Goal: Task Accomplishment & Management: Complete application form

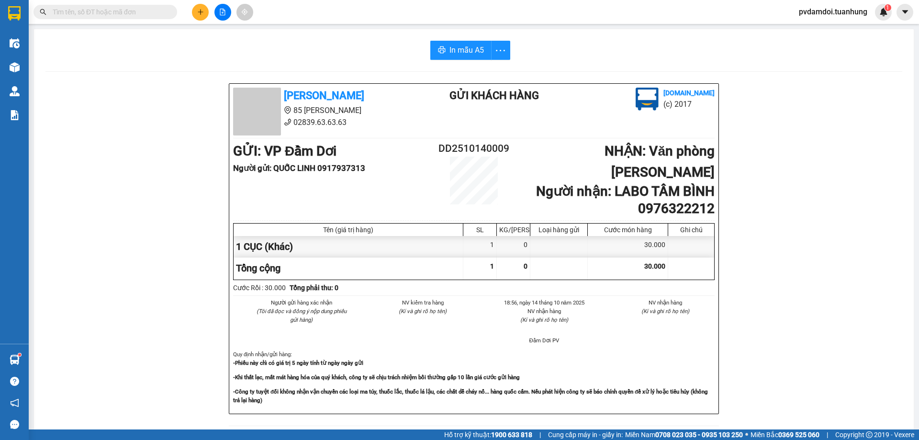
click at [204, 19] on button at bounding box center [200, 12] width 17 height 17
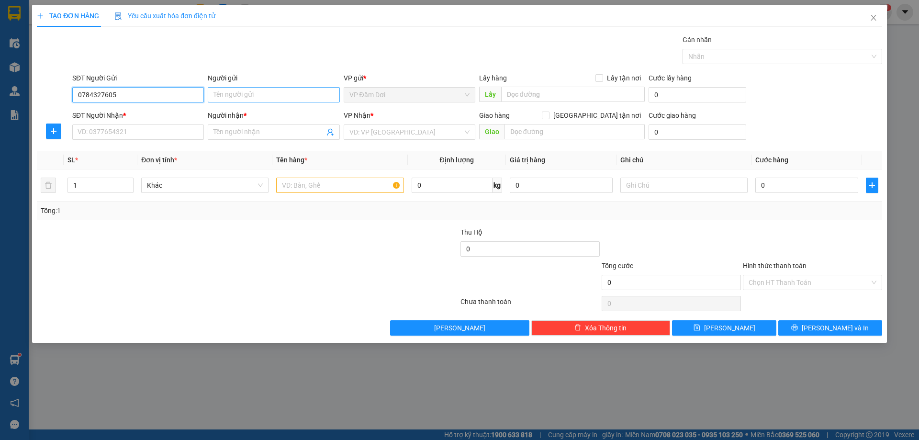
type input "0784327605"
click at [245, 96] on input "Người gửi" at bounding box center [274, 94] width 132 height 15
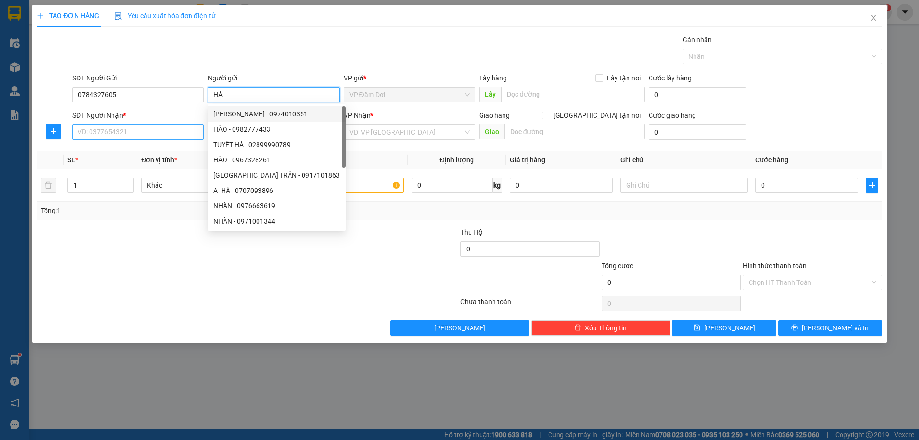
type input "HÀ"
click at [119, 125] on input "SĐT Người Nhận *" at bounding box center [138, 131] width 132 height 15
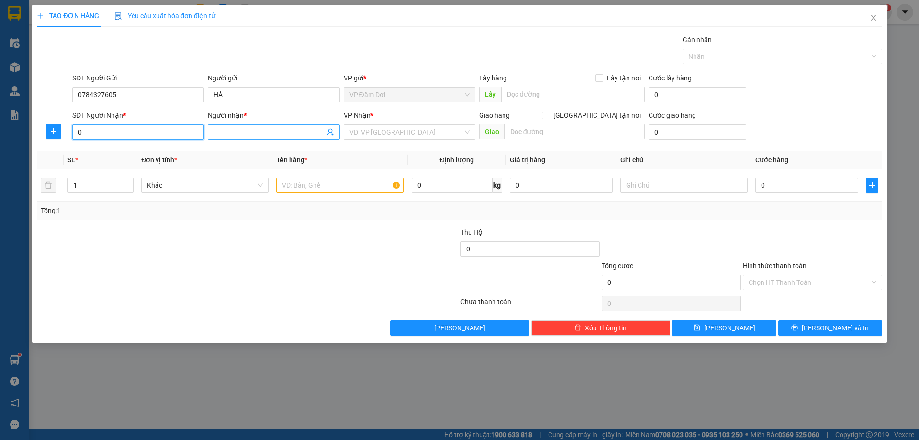
type input "0"
click at [248, 129] on input "Người nhận *" at bounding box center [268, 132] width 111 height 11
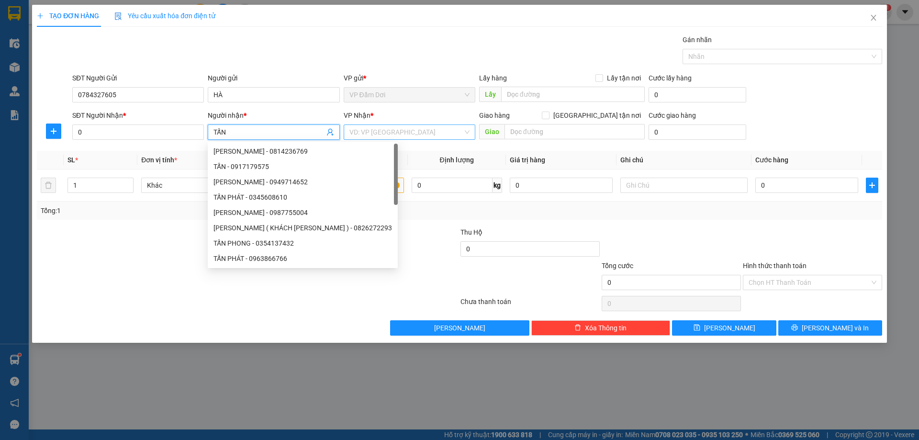
type input "TẤN"
click at [409, 125] on input "search" at bounding box center [405, 132] width 113 height 14
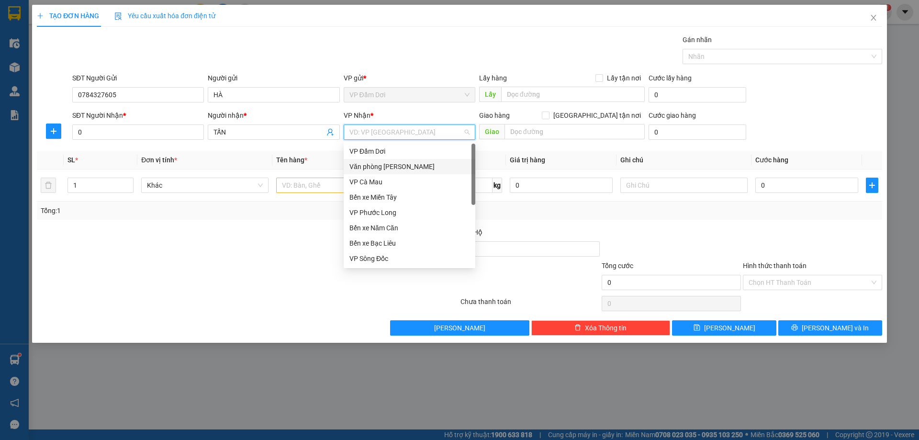
click at [389, 164] on div "Văn phòng [PERSON_NAME]" at bounding box center [409, 166] width 120 height 11
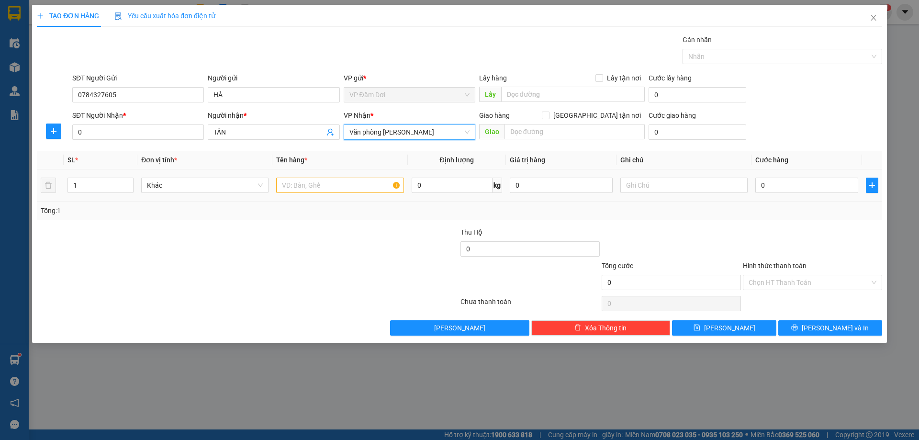
drag, startPoint x: 281, startPoint y: 194, endPoint x: 290, endPoint y: 191, distance: 10.1
click at [283, 195] on td at bounding box center [339, 185] width 135 height 32
click at [296, 189] on input "text" at bounding box center [339, 185] width 127 height 15
type input "1 THÙNG CÓ 1 BAO CUA NHỎ CỘT CHUNG"
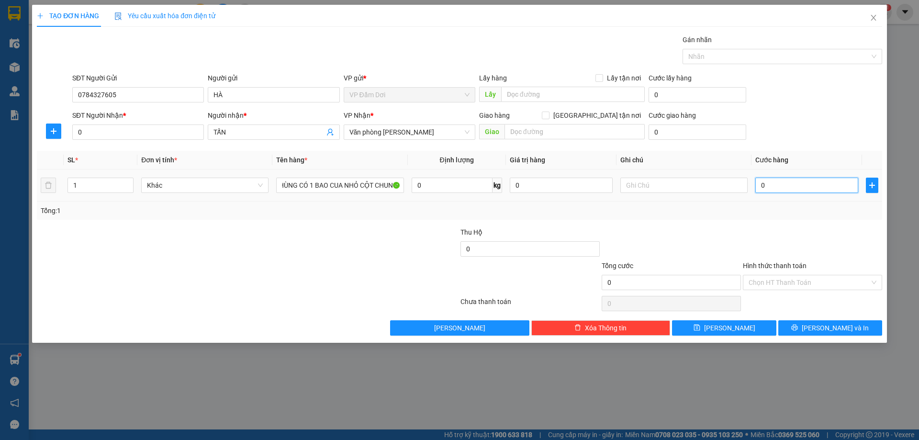
click at [780, 187] on input "0" at bounding box center [806, 185] width 103 height 15
type input "004"
type input "4"
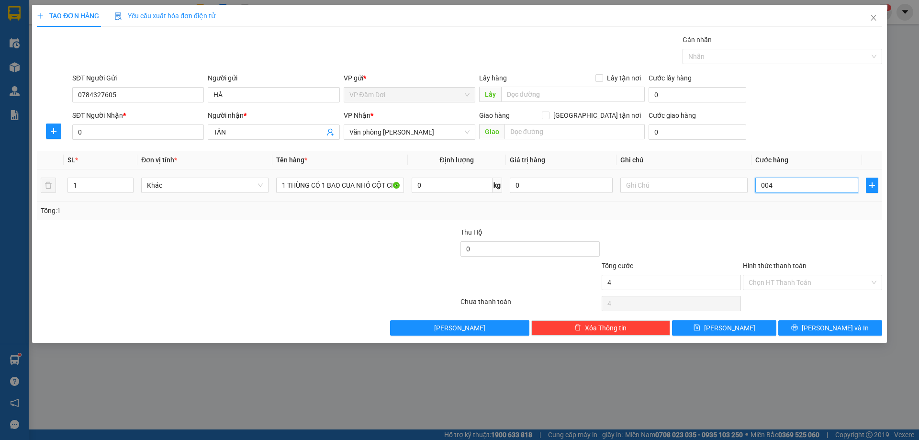
type input "0.040"
type input "40"
type input "40.000"
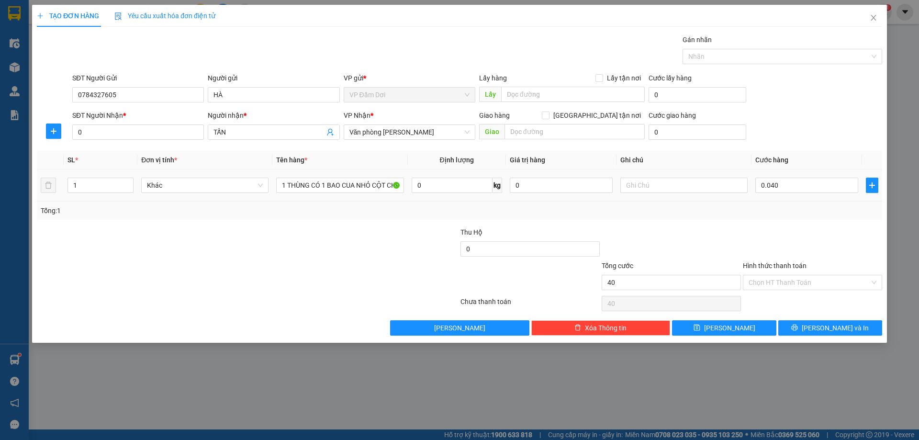
type input "40.000"
click at [822, 174] on td "40.000" at bounding box center [806, 185] width 111 height 32
click at [114, 132] on input "0" at bounding box center [138, 131] width 132 height 15
type input "0937095062"
click at [810, 281] on input "Hình thức thanh toán" at bounding box center [808, 282] width 121 height 14
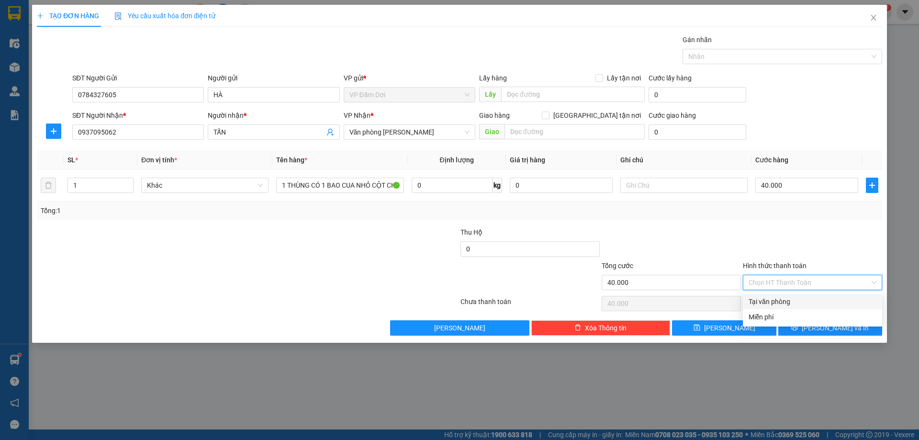
click at [799, 302] on div "Tại văn phòng" at bounding box center [812, 301] width 128 height 11
type input "0"
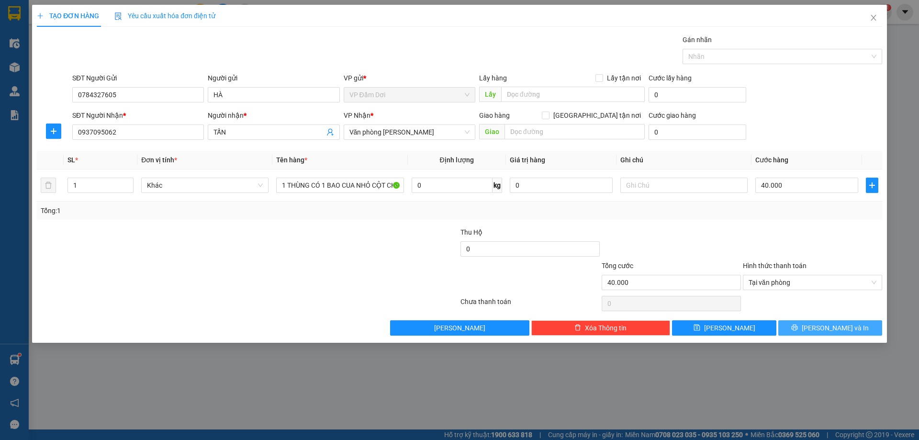
click at [810, 324] on button "[PERSON_NAME] và In" at bounding box center [830, 327] width 104 height 15
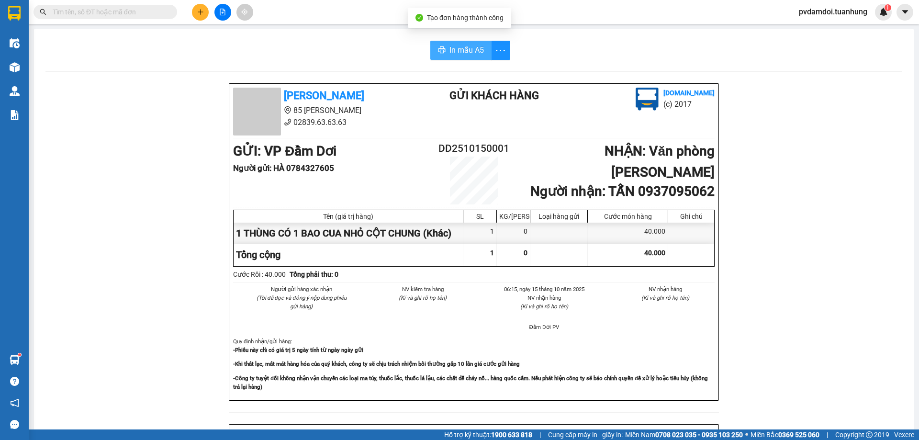
click at [449, 58] on button "In mẫu A5" at bounding box center [460, 50] width 61 height 19
